Goal: Task Accomplishment & Management: Manage account settings

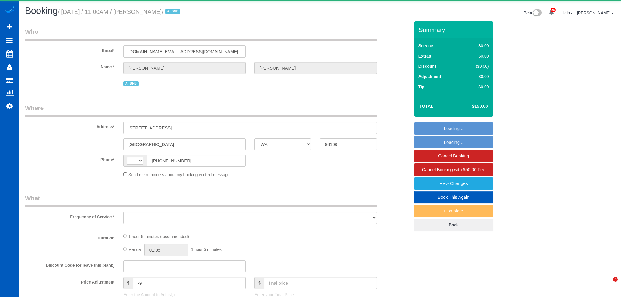
select select "WA"
select select "string:[GEOGRAPHIC_DATA]"
select select "object:2528"
select select "string:fspay-4b77102e-37c7-44a4-a495-94d041ab6114"
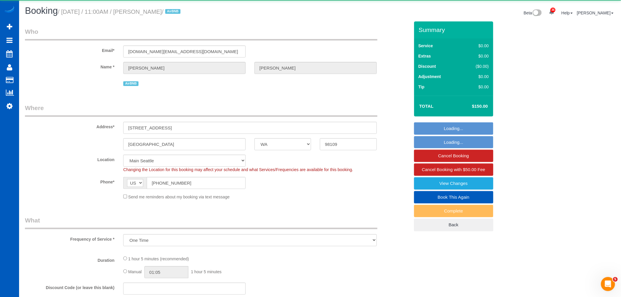
select select "199"
select select "2"
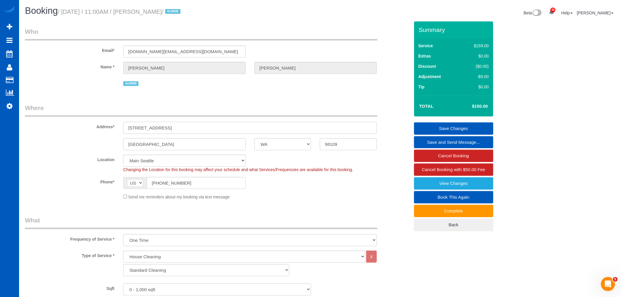
drag, startPoint x: 195, startPoint y: 132, endPoint x: 101, endPoint y: 136, distance: 94.2
click at [101, 136] on sui-booking-address "Address* [STREET_ADDRESS] [GEOGRAPHIC_DATA] AK AL AR AZ CA CO CT DC DE [GEOGRAP…" at bounding box center [217, 127] width 385 height 47
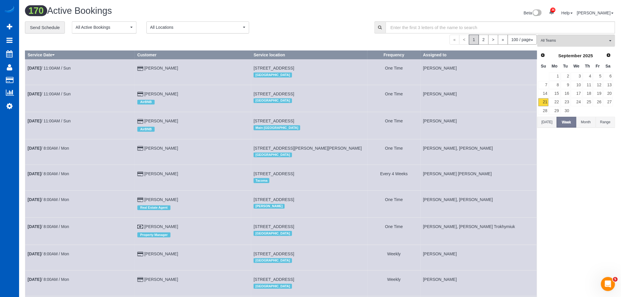
click at [166, 119] on td "Denise Seavitt AirBNB" at bounding box center [193, 125] width 116 height 27
click at [167, 121] on link "Denise Seavitt" at bounding box center [161, 120] width 34 height 5
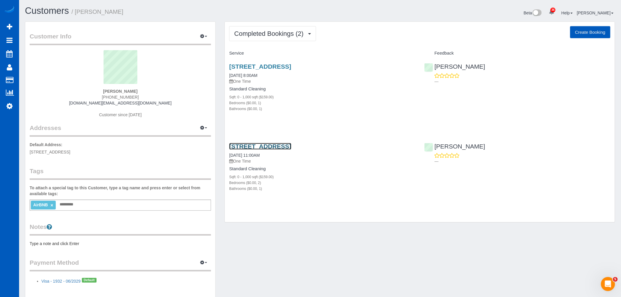
click at [280, 144] on link "815 Nob Hill Ave N Unit A, Seattle, WA 98109" at bounding box center [260, 146] width 62 height 7
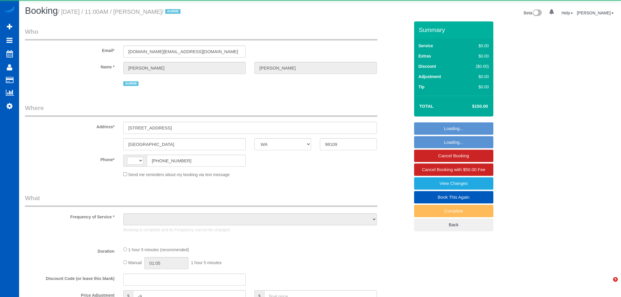
select select "WA"
select select "string:[GEOGRAPHIC_DATA]"
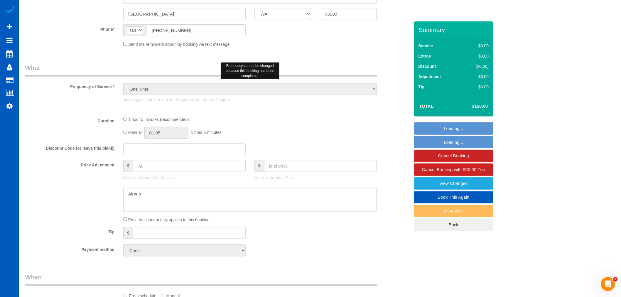
select select "object:1062"
select select "199"
select select "2"
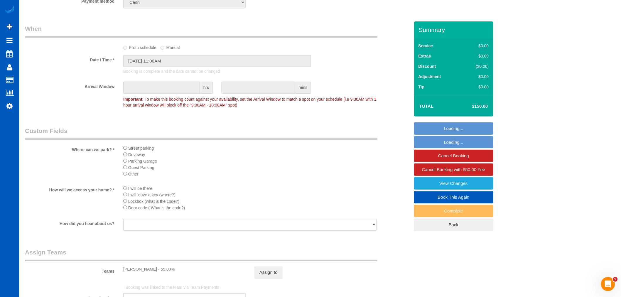
scroll to position [794, 0]
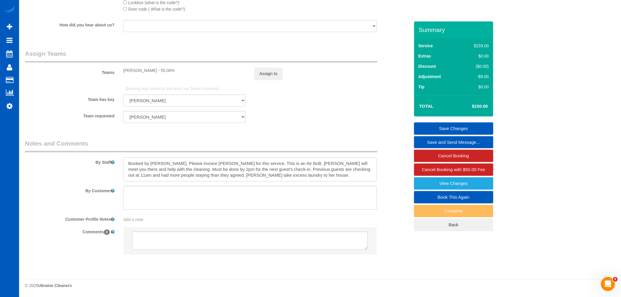
click at [303, 178] on textarea at bounding box center [249, 169] width 253 height 24
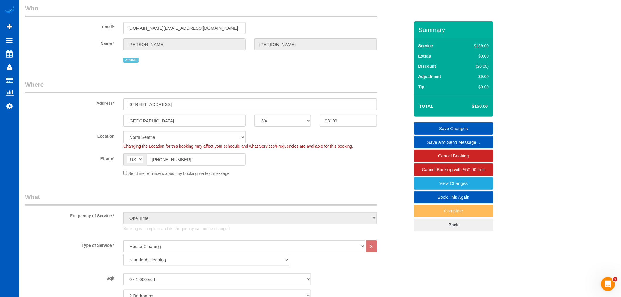
scroll to position [12, 0]
